Goal: Communication & Community: Connect with others

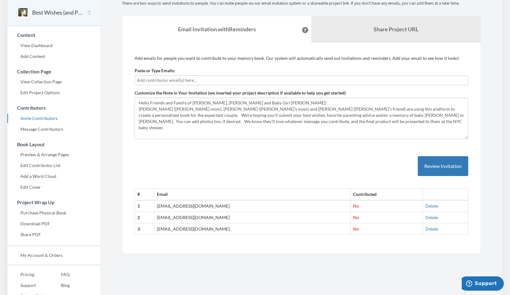
scroll to position [26, 0]
click at [32, 34] on h3 "Content" at bounding box center [54, 35] width 93 height 6
click at [34, 44] on link "View Dashboard" at bounding box center [53, 45] width 93 height 9
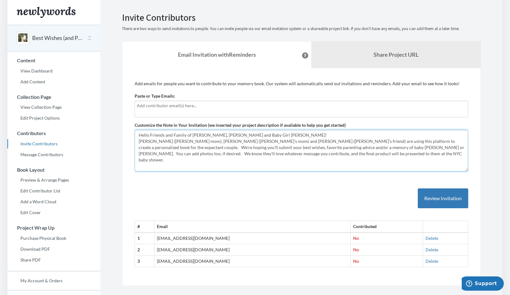
drag, startPoint x: 302, startPoint y: 155, endPoint x: 128, endPoint y: 122, distance: 176.8
click at [128, 122] on div "Add emails for people you want to contribute to your memory book. Our system wi…" at bounding box center [301, 177] width 359 height 218
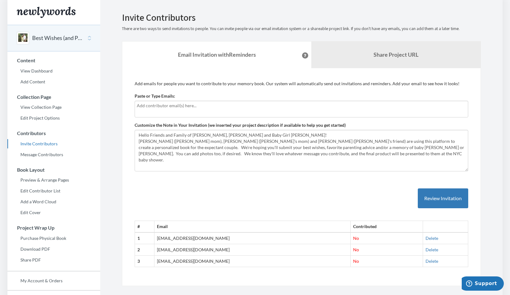
click at [447, 198] on button "Review Invitation" at bounding box center [443, 198] width 50 height 20
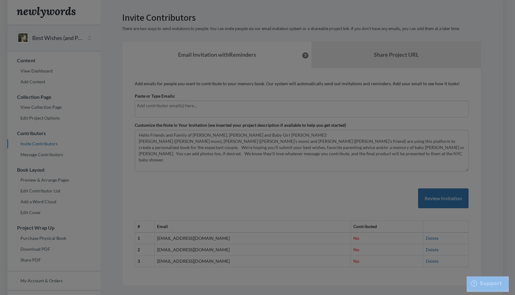
click at [447, 198] on div at bounding box center [257, 147] width 515 height 295
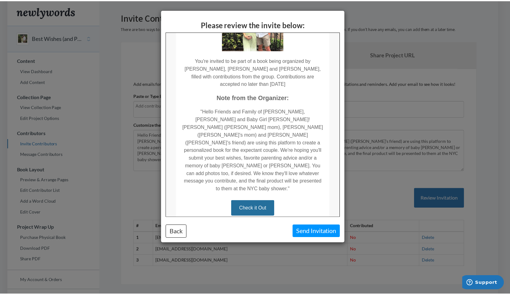
scroll to position [75, 0]
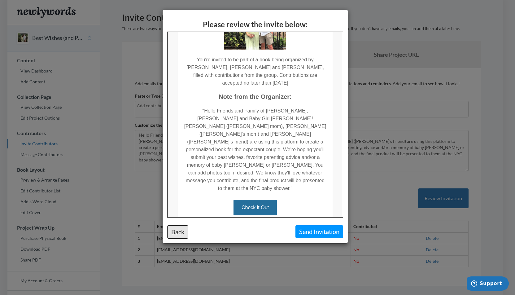
click at [177, 232] on button "Back" at bounding box center [177, 231] width 21 height 13
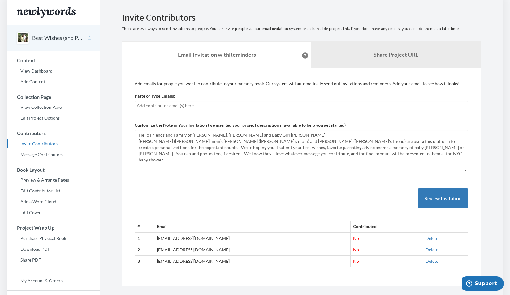
click at [179, 107] on input "text" at bounding box center [301, 105] width 329 height 7
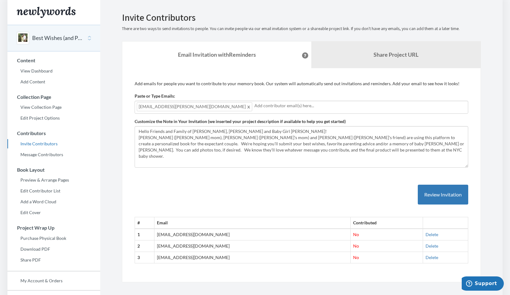
click at [317, 107] on input "text" at bounding box center [360, 105] width 212 height 7
click at [297, 109] on div "cara.m.kelley@gmail.com" at bounding box center [302, 107] width 334 height 13
click at [335, 106] on input "text" at bounding box center [360, 105] width 212 height 7
click at [247, 107] on span at bounding box center [249, 106] width 5 height 7
click at [291, 107] on input "text" at bounding box center [360, 105] width 212 height 7
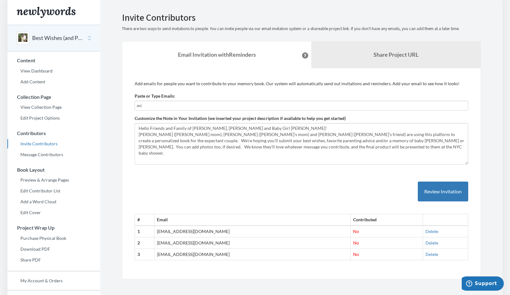
type input "m"
